Goal: Transaction & Acquisition: Purchase product/service

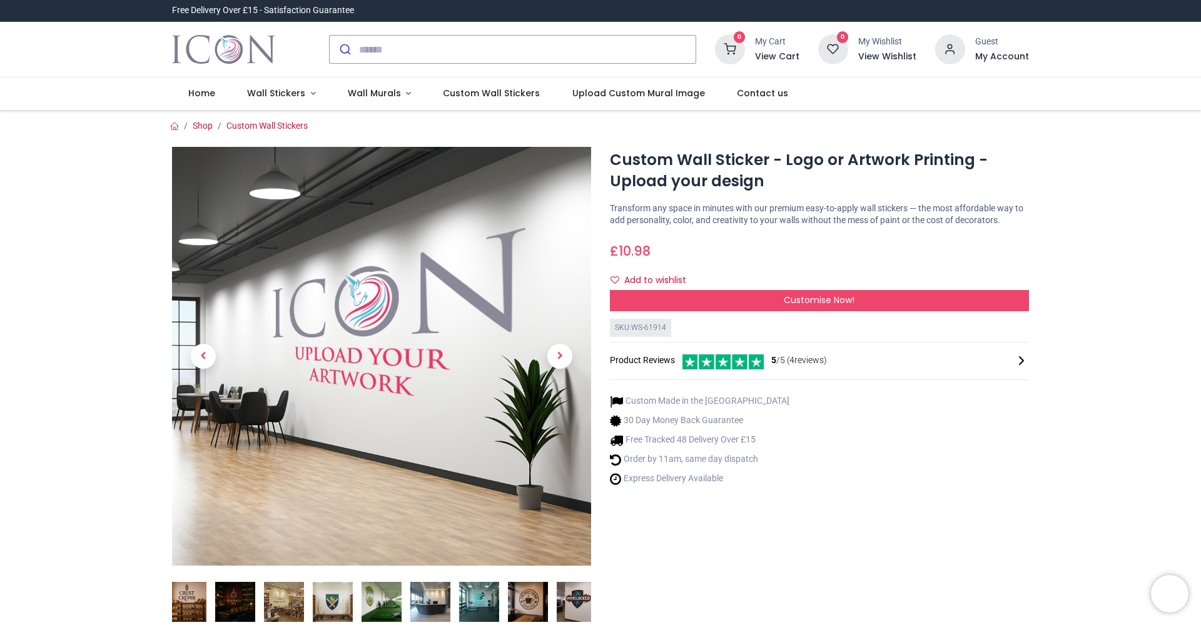
scroll to position [112, 0]
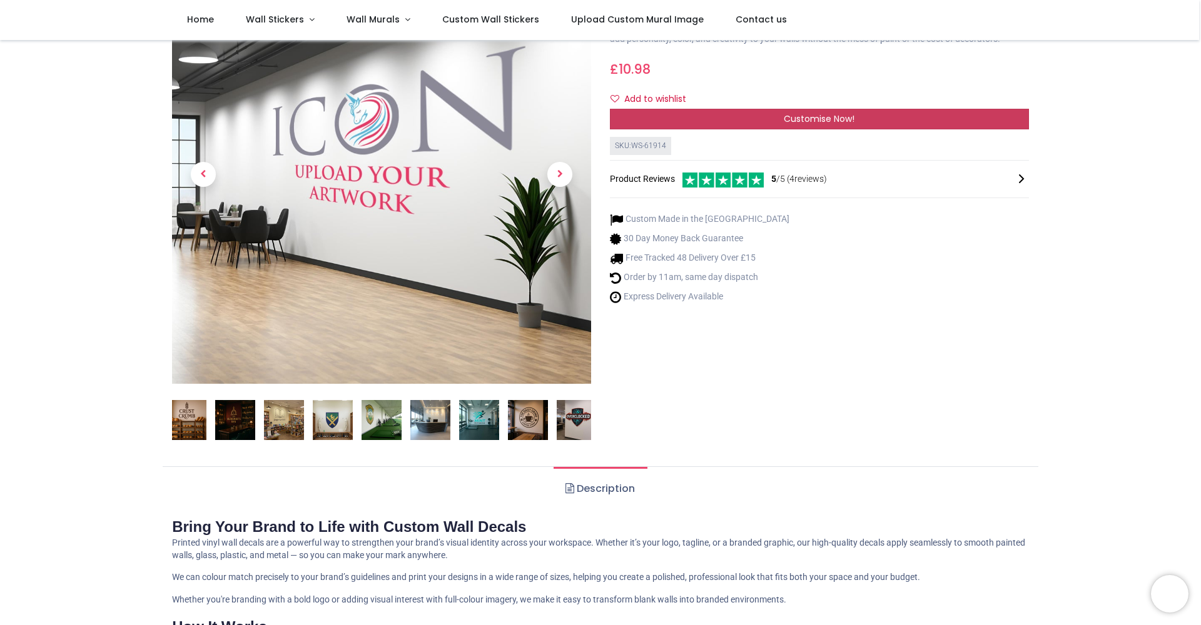
click at [812, 125] on span "Customise Now!" at bounding box center [818, 119] width 71 height 13
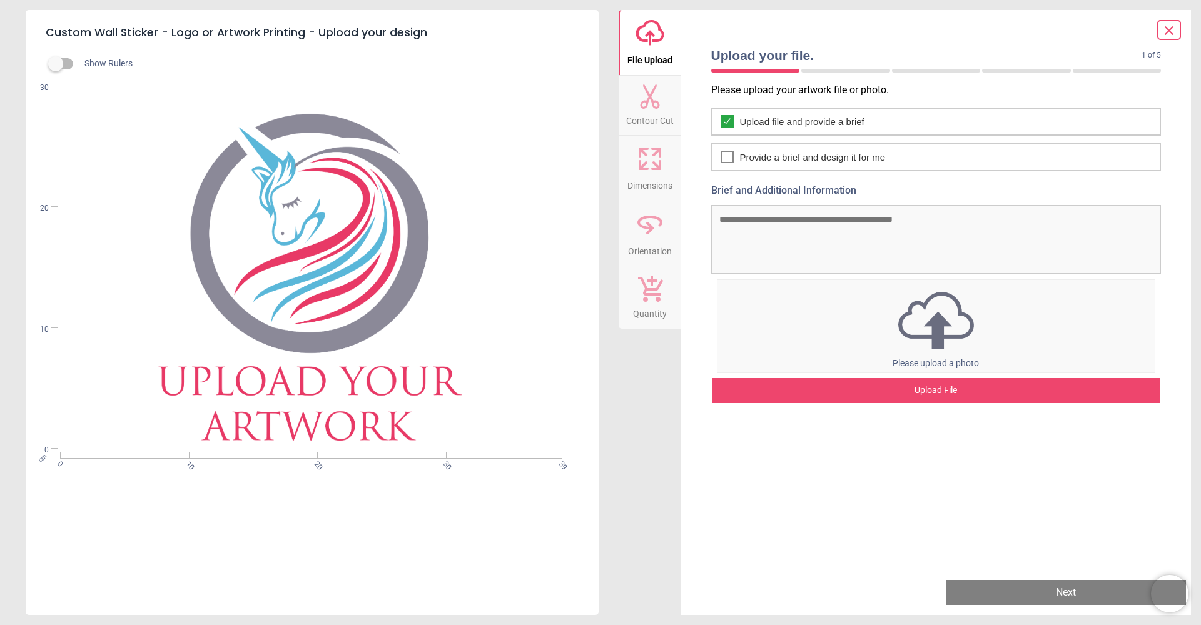
click at [875, 404] on div "Please upload your artwork file or photo. Upload file and provide a brief Provi…" at bounding box center [936, 326] width 470 height 486
click at [875, 391] on div "Upload File" at bounding box center [936, 390] width 449 height 25
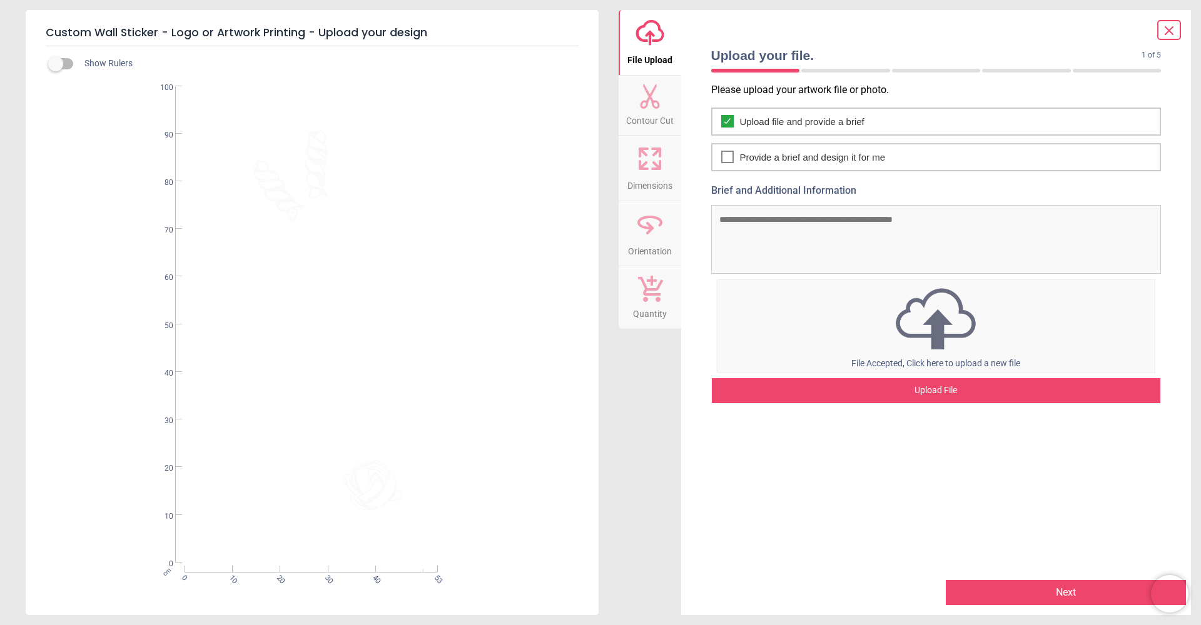
click at [782, 230] on textarea "Brief and Additional Information" at bounding box center [936, 239] width 450 height 69
drag, startPoint x: 356, startPoint y: 293, endPoint x: 268, endPoint y: 283, distance: 88.1
click at [268, 283] on div "cm 0 10 20 30 40 53 0 10 20 30 40 50 60 70 80 90 100" at bounding box center [311, 324] width 570 height 476
click at [527, 62] on div "Show Rulers" at bounding box center [327, 63] width 543 height 15
click at [749, 211] on textarea "Brief and Additional Information" at bounding box center [936, 239] width 450 height 69
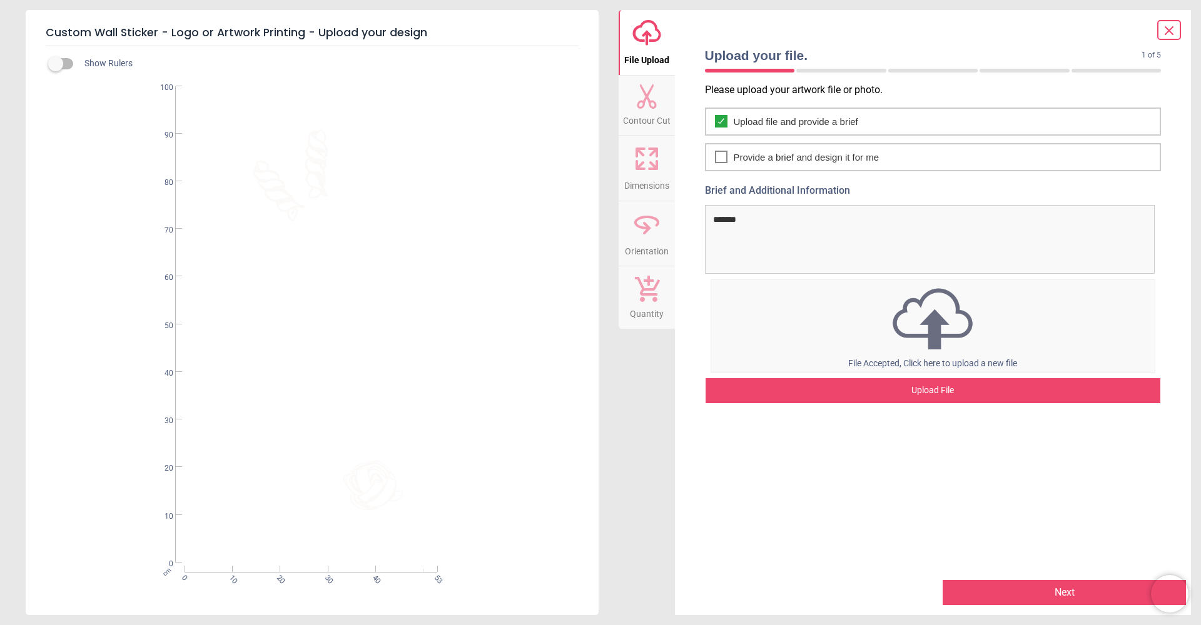
type textarea "*******"
click at [1023, 601] on button "Next" at bounding box center [1063, 592] width 243 height 25
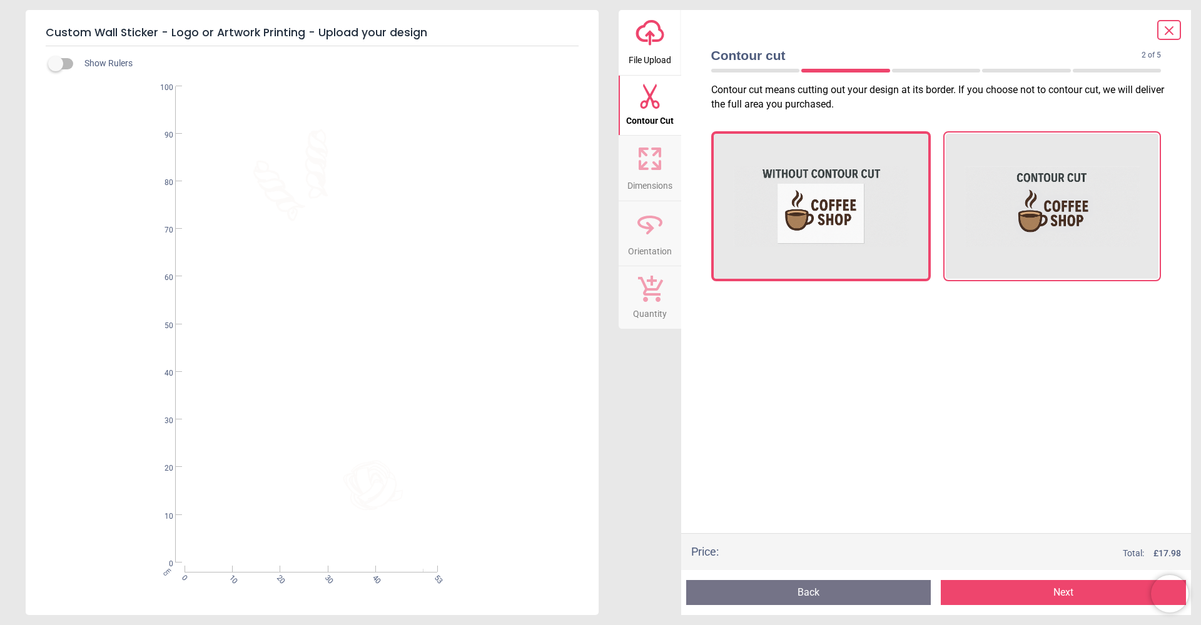
click at [1005, 265] on img at bounding box center [1052, 206] width 176 height 125
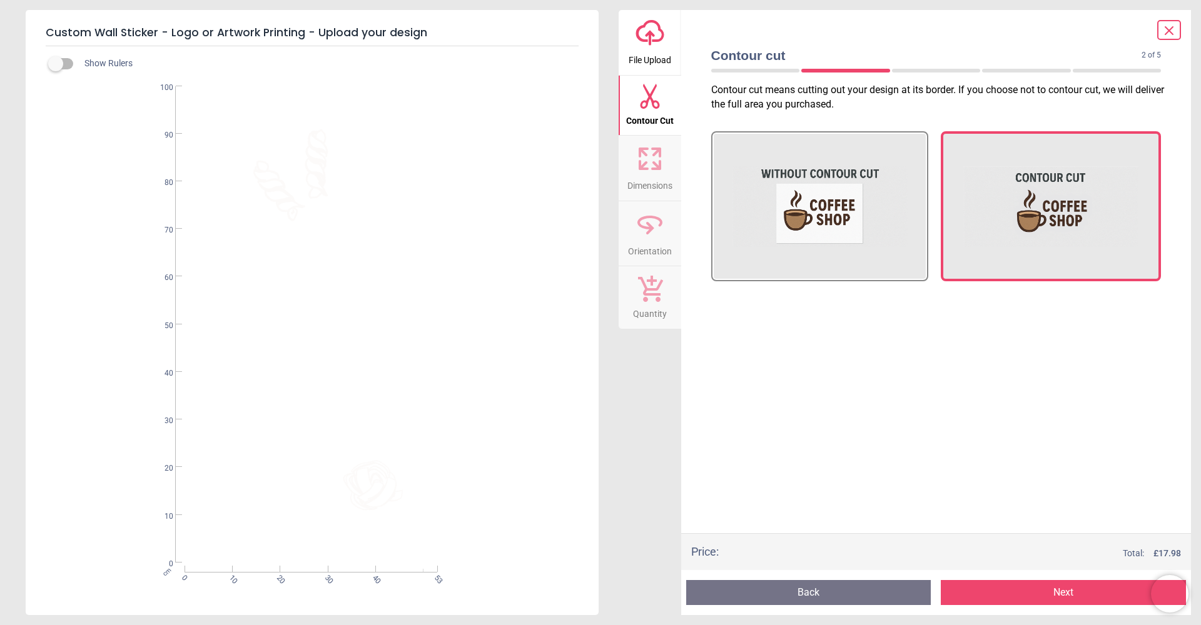
click at [983, 595] on button "Next" at bounding box center [1062, 592] width 245 height 25
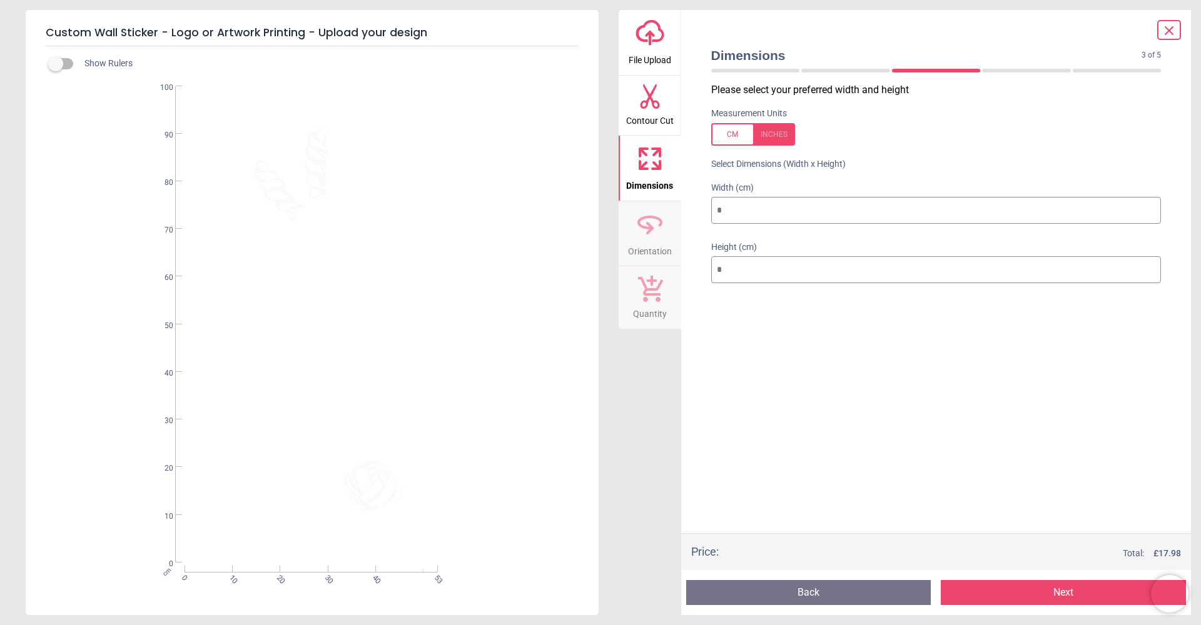
click at [658, 199] on div "upload-cloud-line File Upload Contour Cut Dimensions Orientation Quantity Dimen…" at bounding box center [904, 312] width 573 height 605
type input "*"
type input "**"
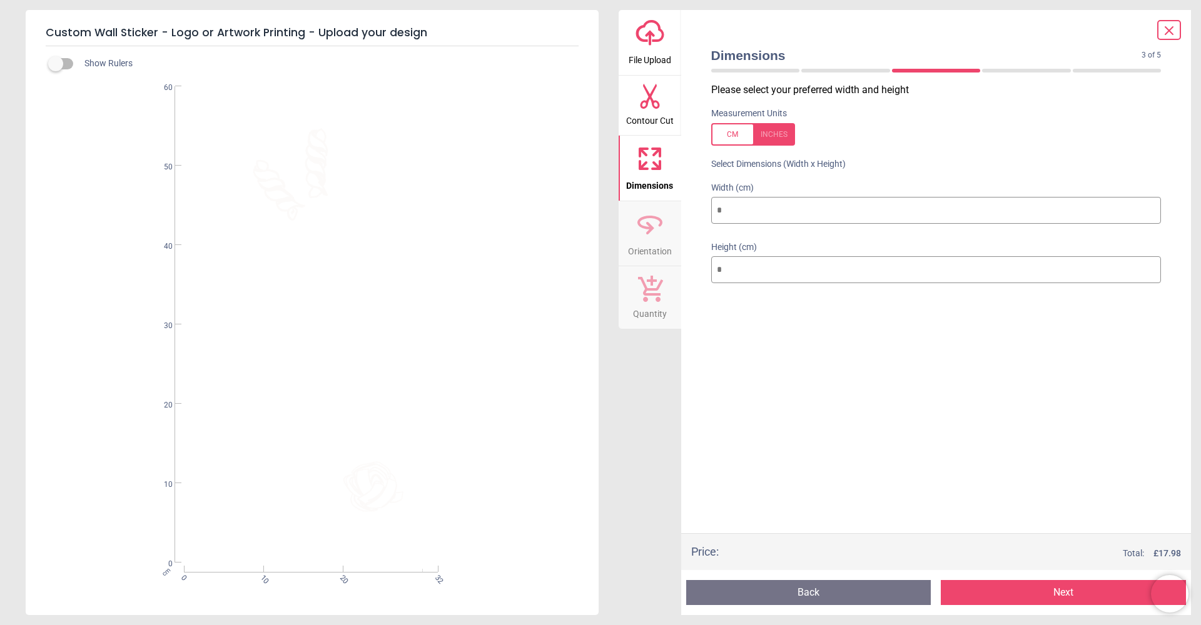
type input "**"
click at [965, 590] on button "Next" at bounding box center [1062, 592] width 245 height 25
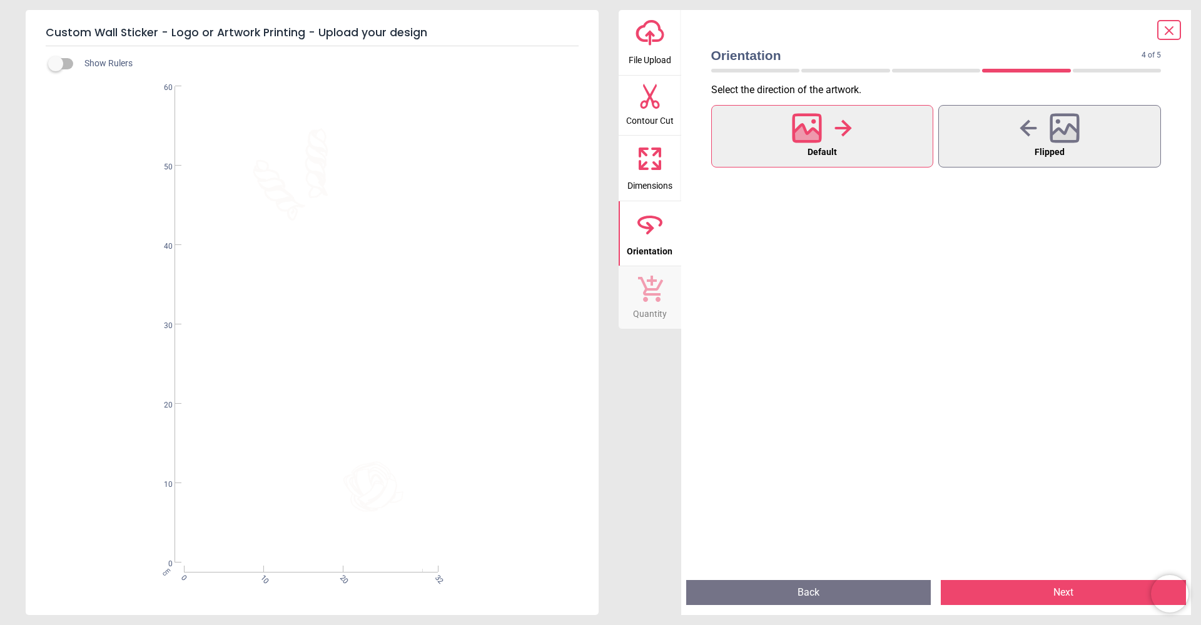
click at [1010, 595] on button "Next" at bounding box center [1062, 592] width 245 height 25
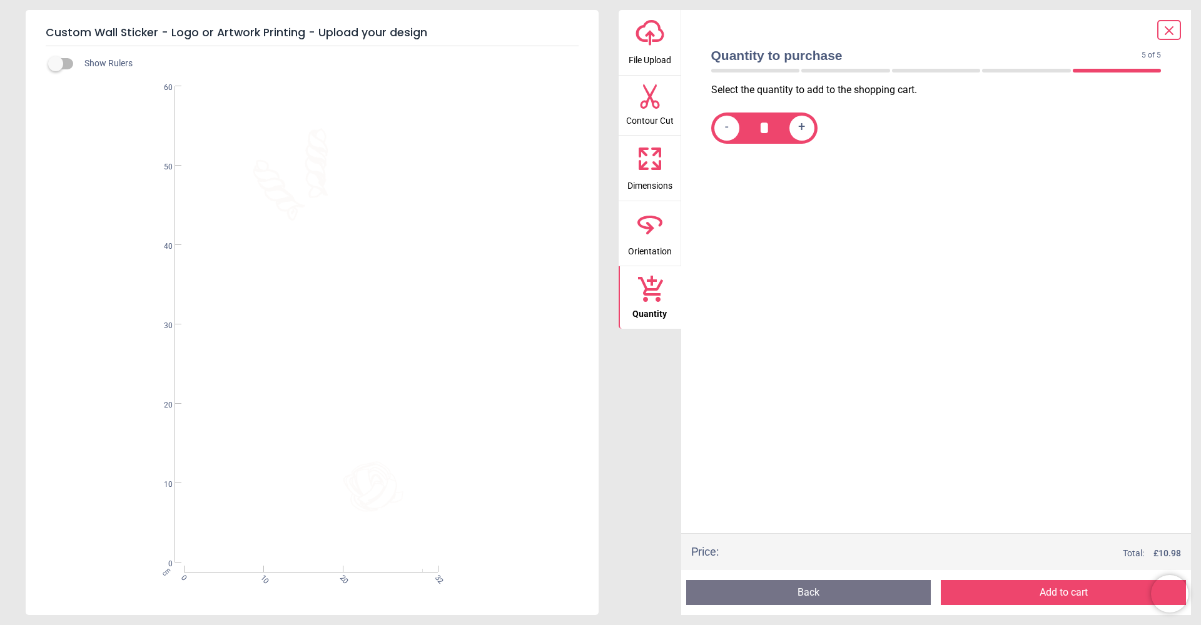
click at [1011, 595] on button "Add to cart" at bounding box center [1062, 592] width 245 height 25
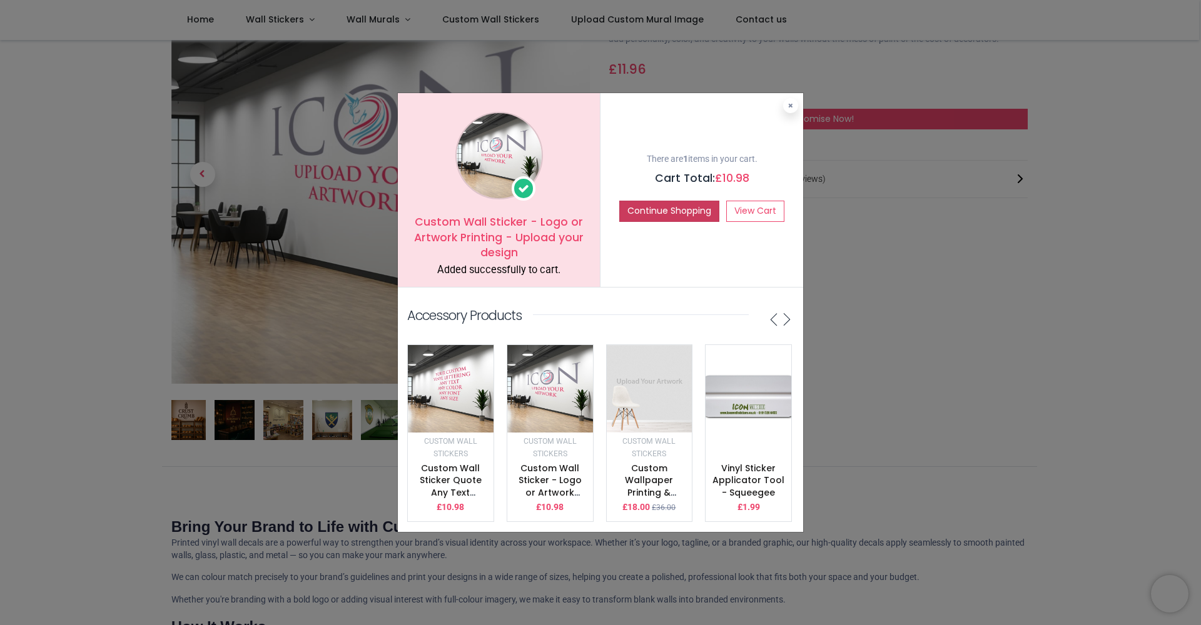
click at [655, 207] on button "Continue Shopping" at bounding box center [669, 211] width 100 height 21
